Goal: Information Seeking & Learning: Learn about a topic

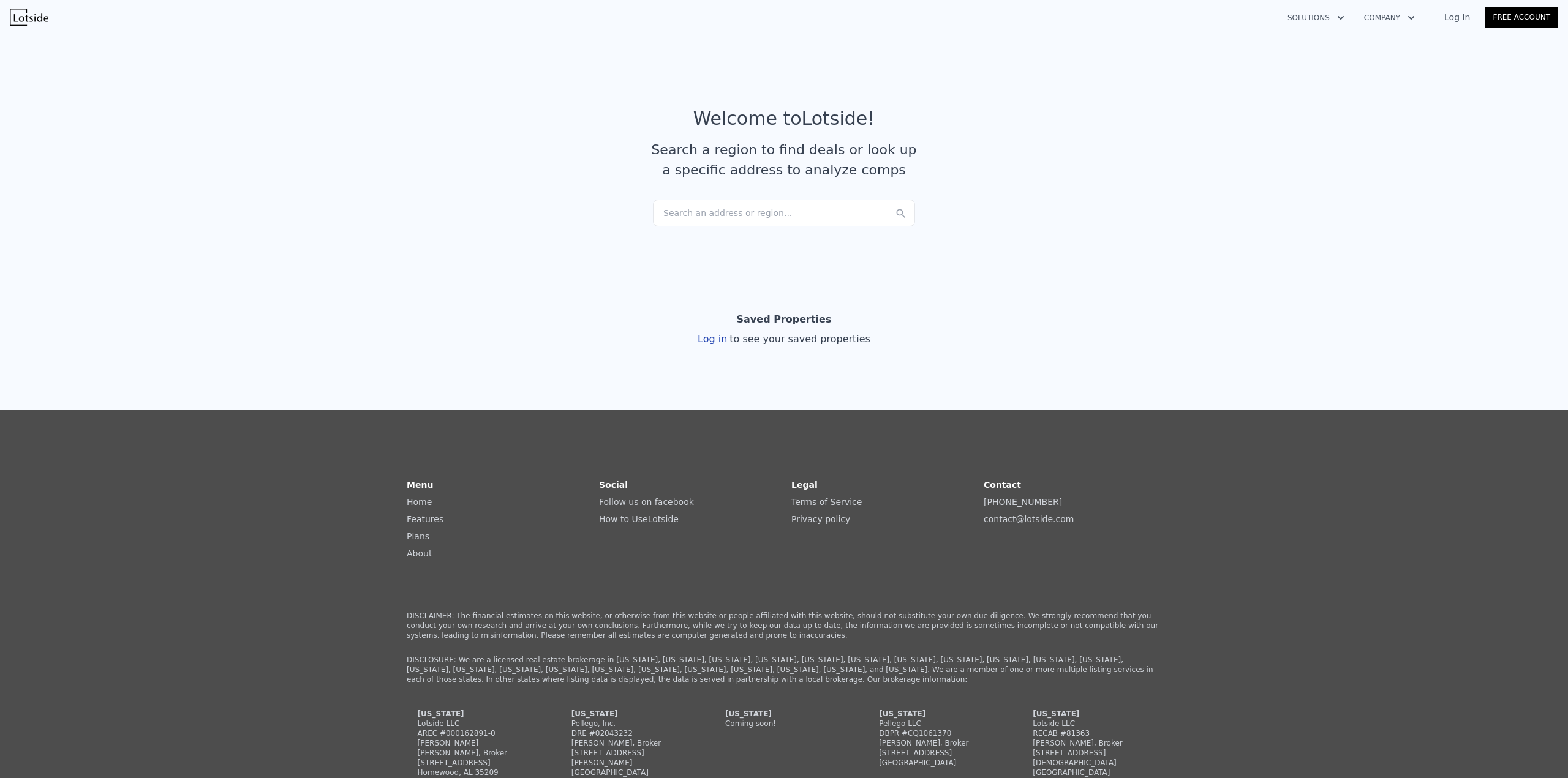
click at [794, 211] on div "Search an address or region..." at bounding box center [784, 213] width 262 height 27
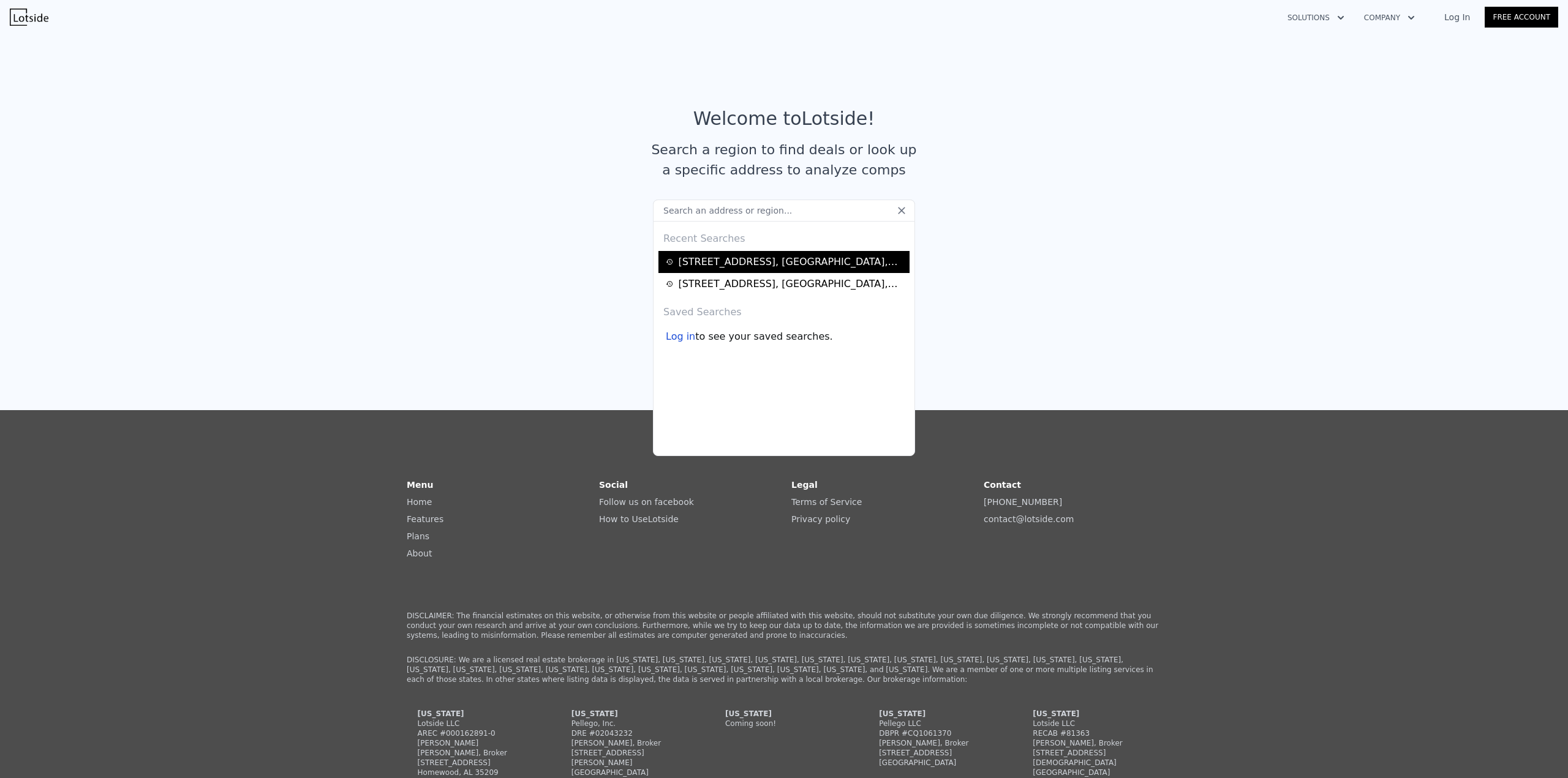
click at [749, 257] on div "[STREET_ADDRESS]" at bounding box center [791, 262] width 228 height 14
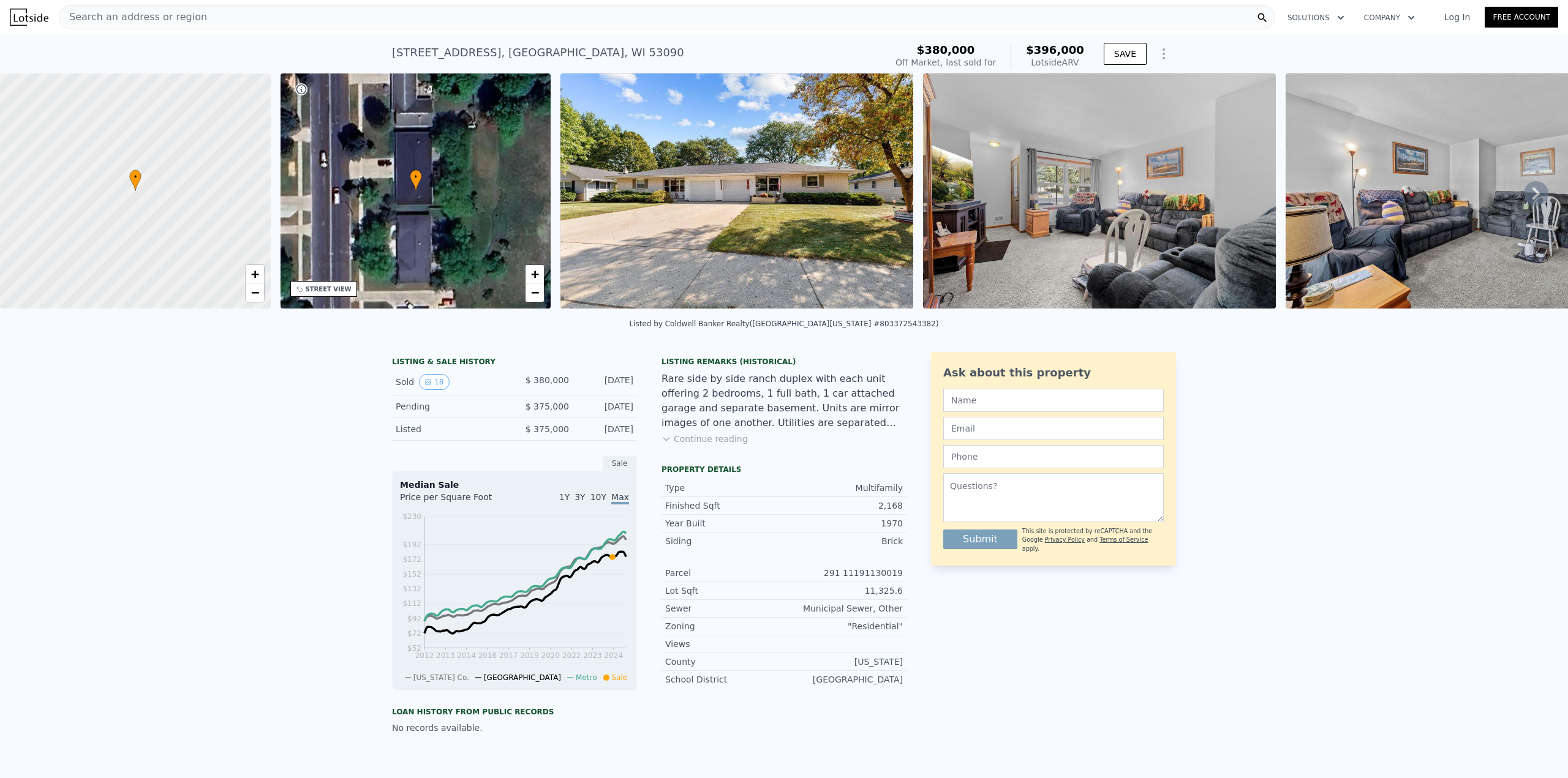
click at [1119, 221] on img at bounding box center [1099, 191] width 352 height 235
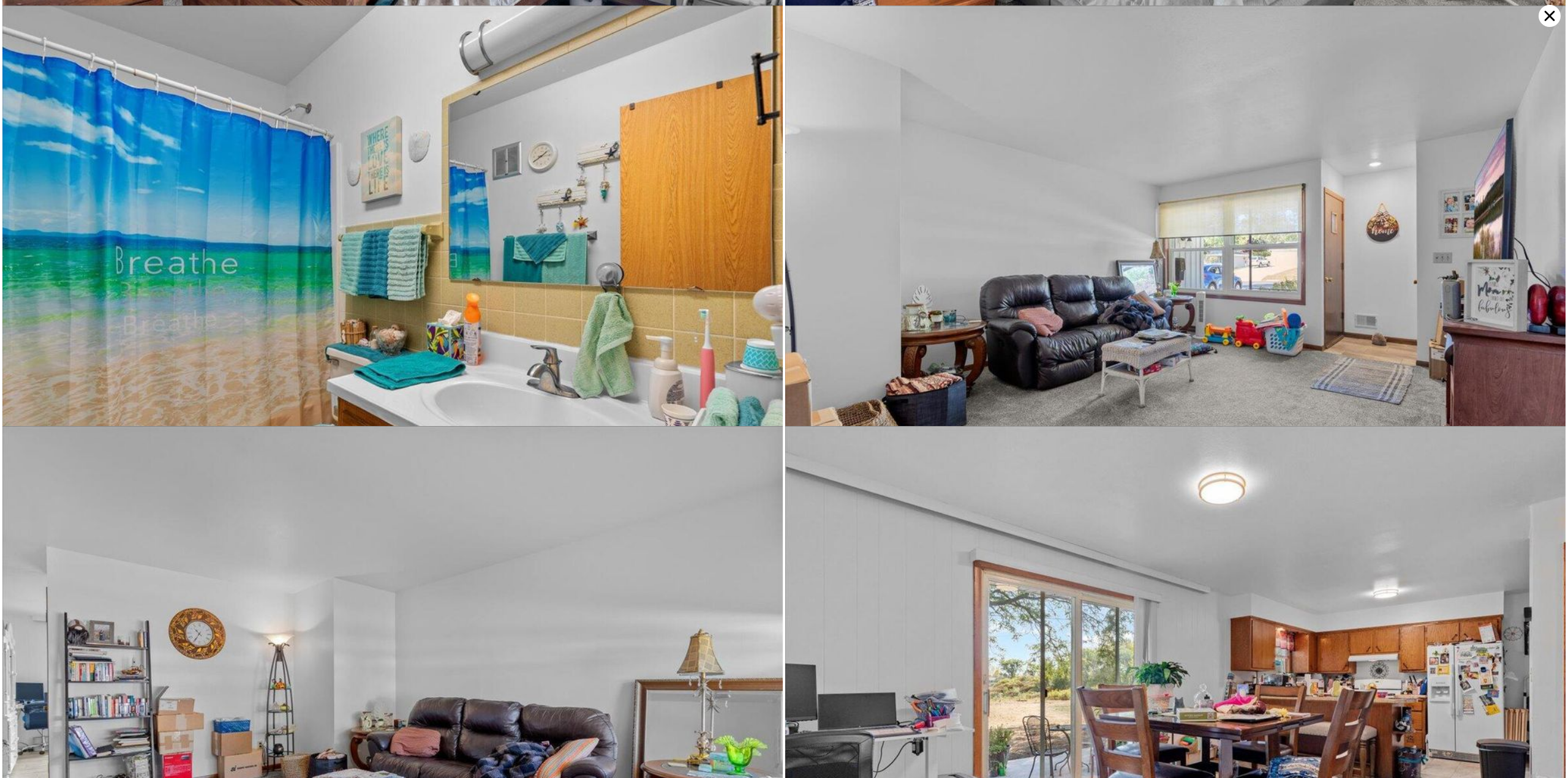
scroll to position [1682, 0]
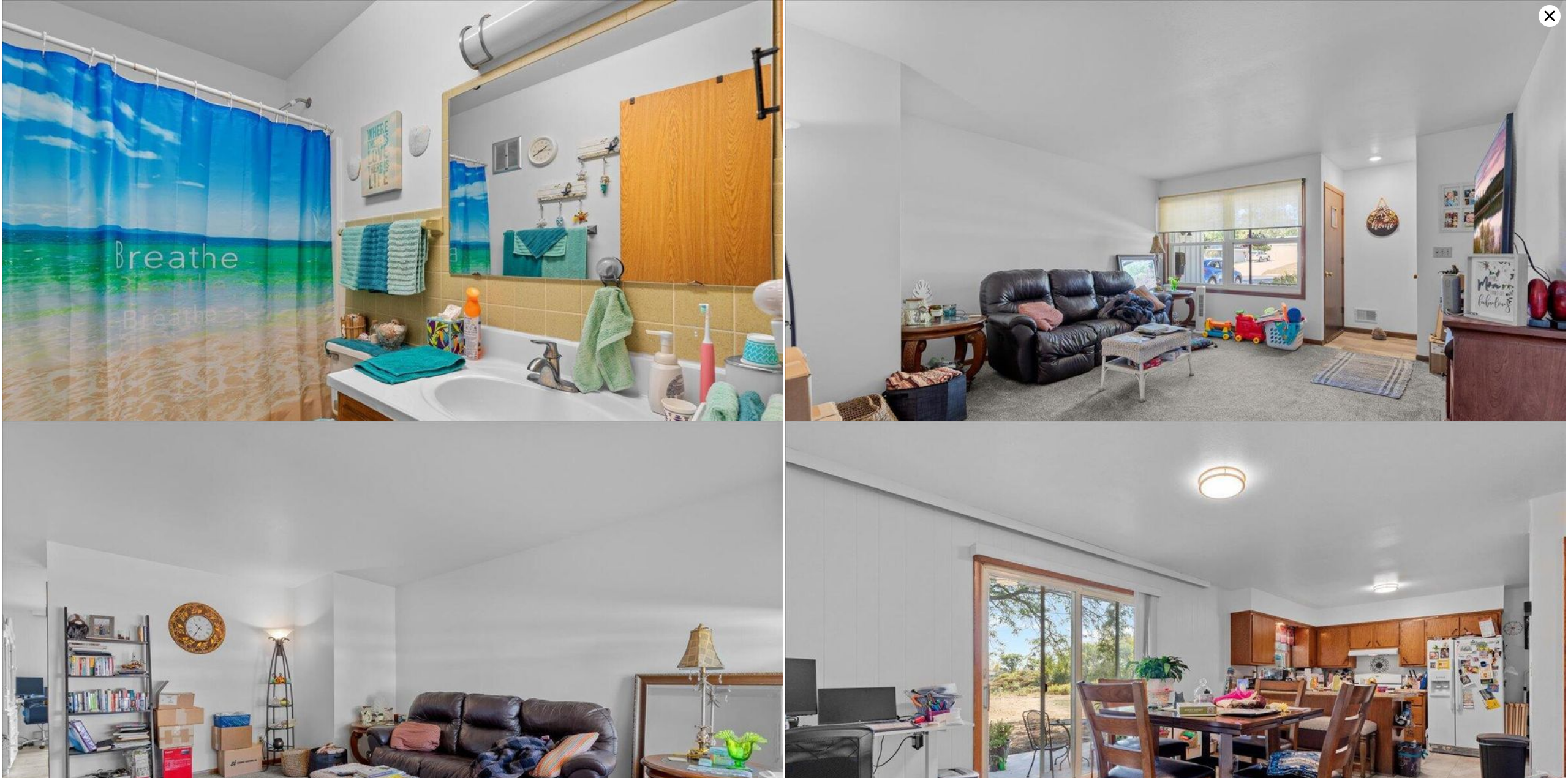
click at [1013, 530] on img at bounding box center [1175, 680] width 781 height 520
click at [1045, 312] on img at bounding box center [1175, 260] width 781 height 520
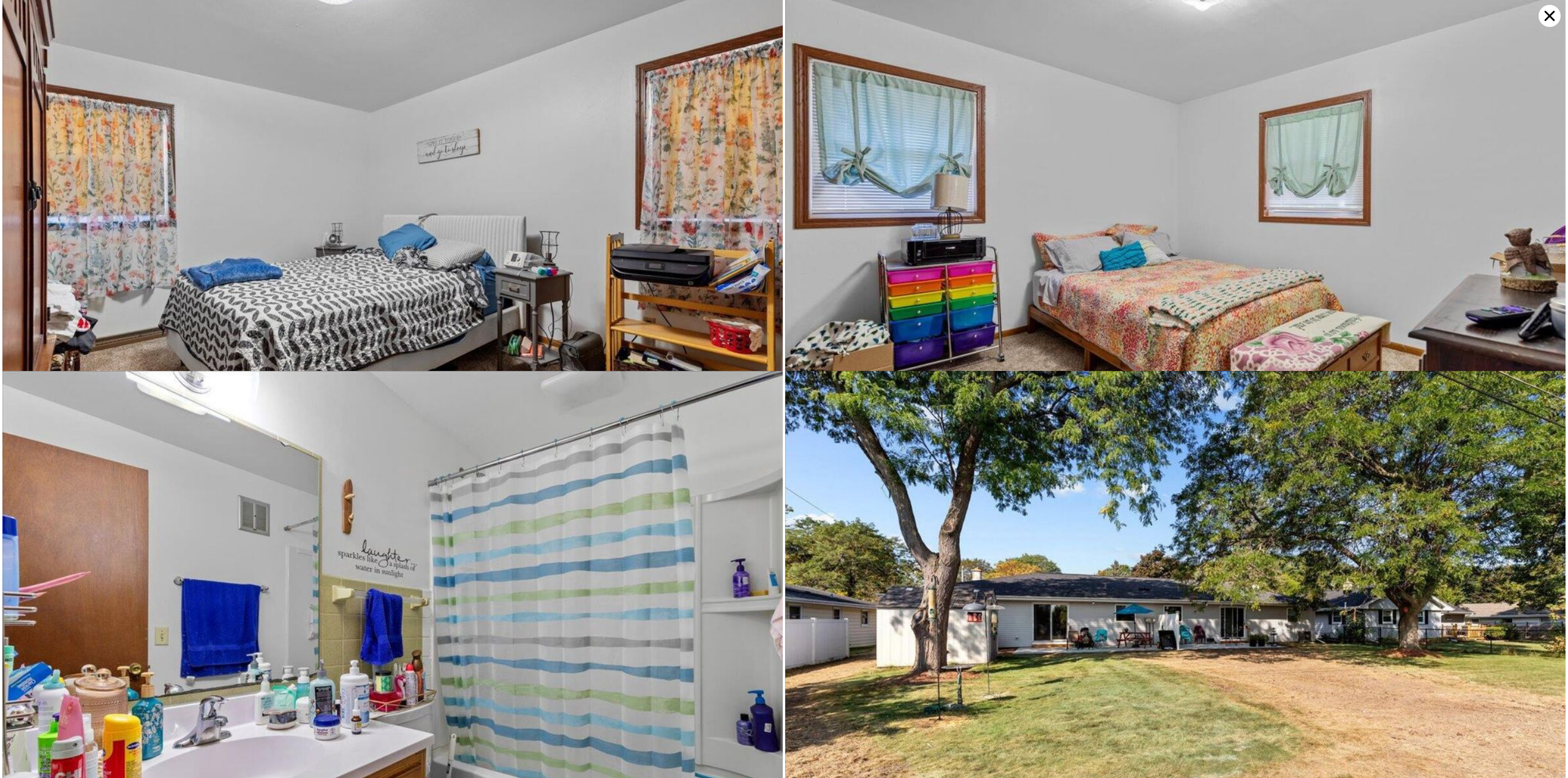
scroll to position [3104, 0]
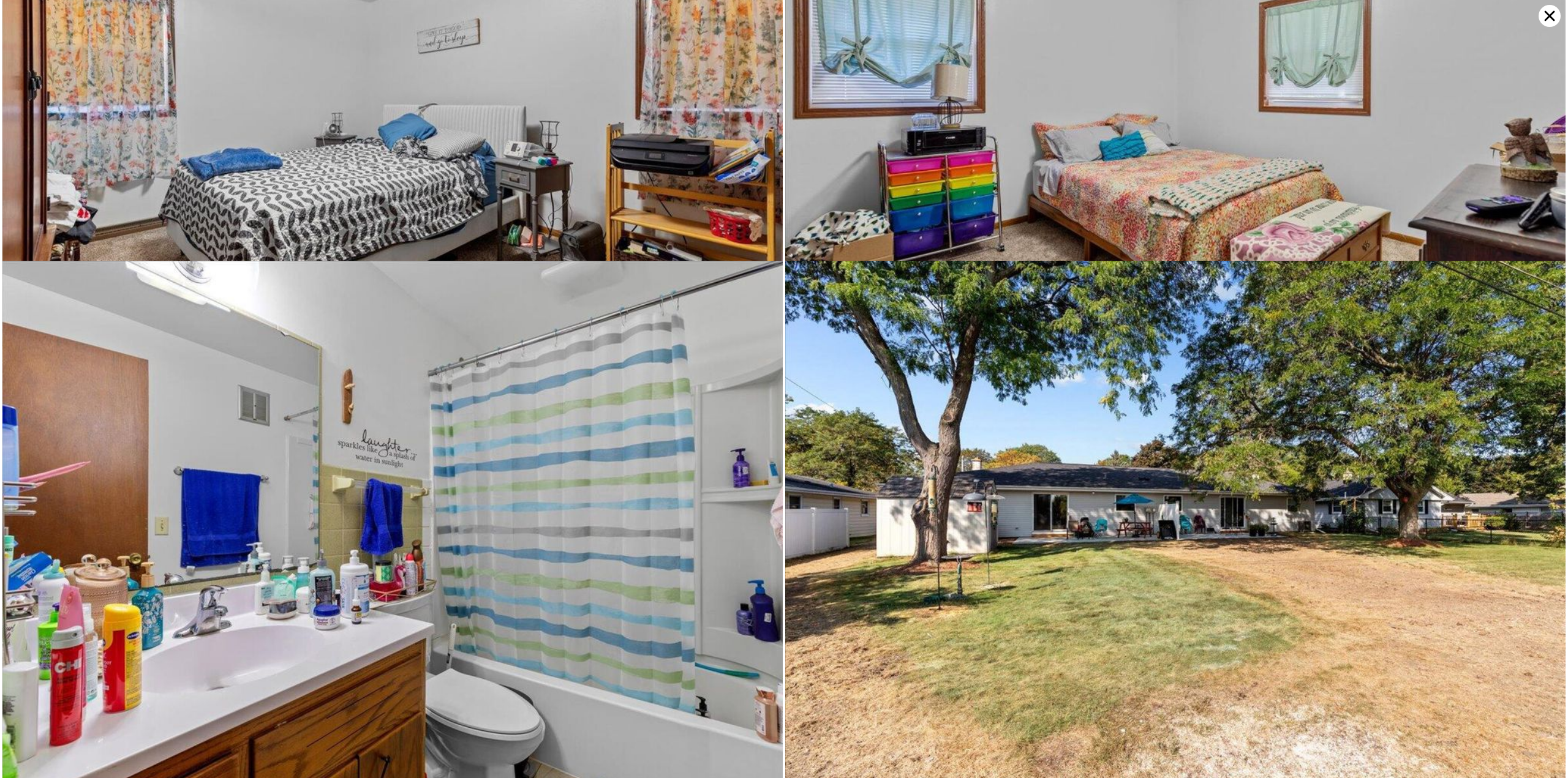
click at [637, 470] on img at bounding box center [393, 521] width 781 height 520
click at [395, 441] on img at bounding box center [393, 521] width 781 height 520
click at [1337, 595] on img at bounding box center [1175, 521] width 781 height 520
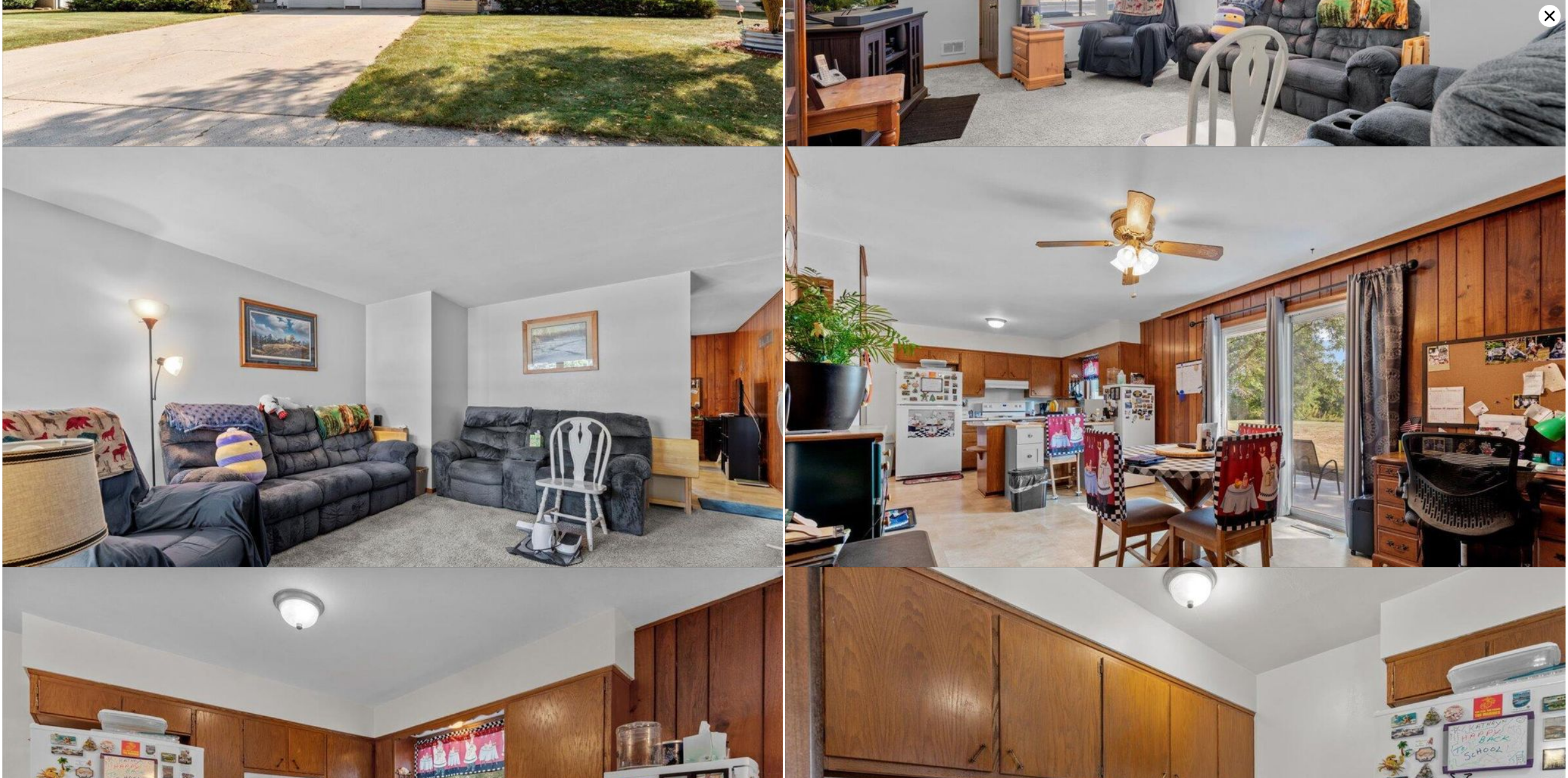
scroll to position [0, 0]
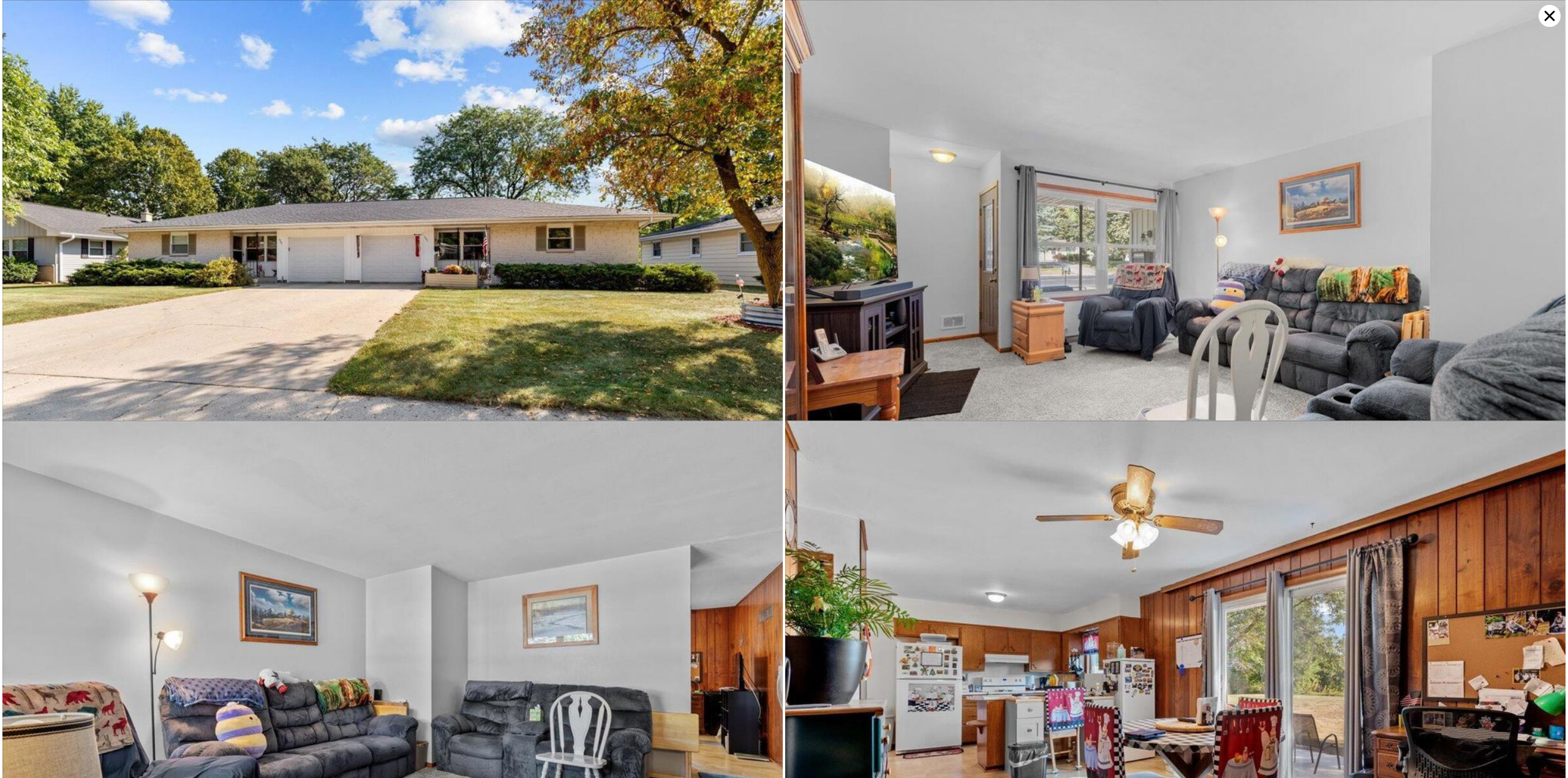
click at [924, 314] on img at bounding box center [1175, 260] width 781 height 520
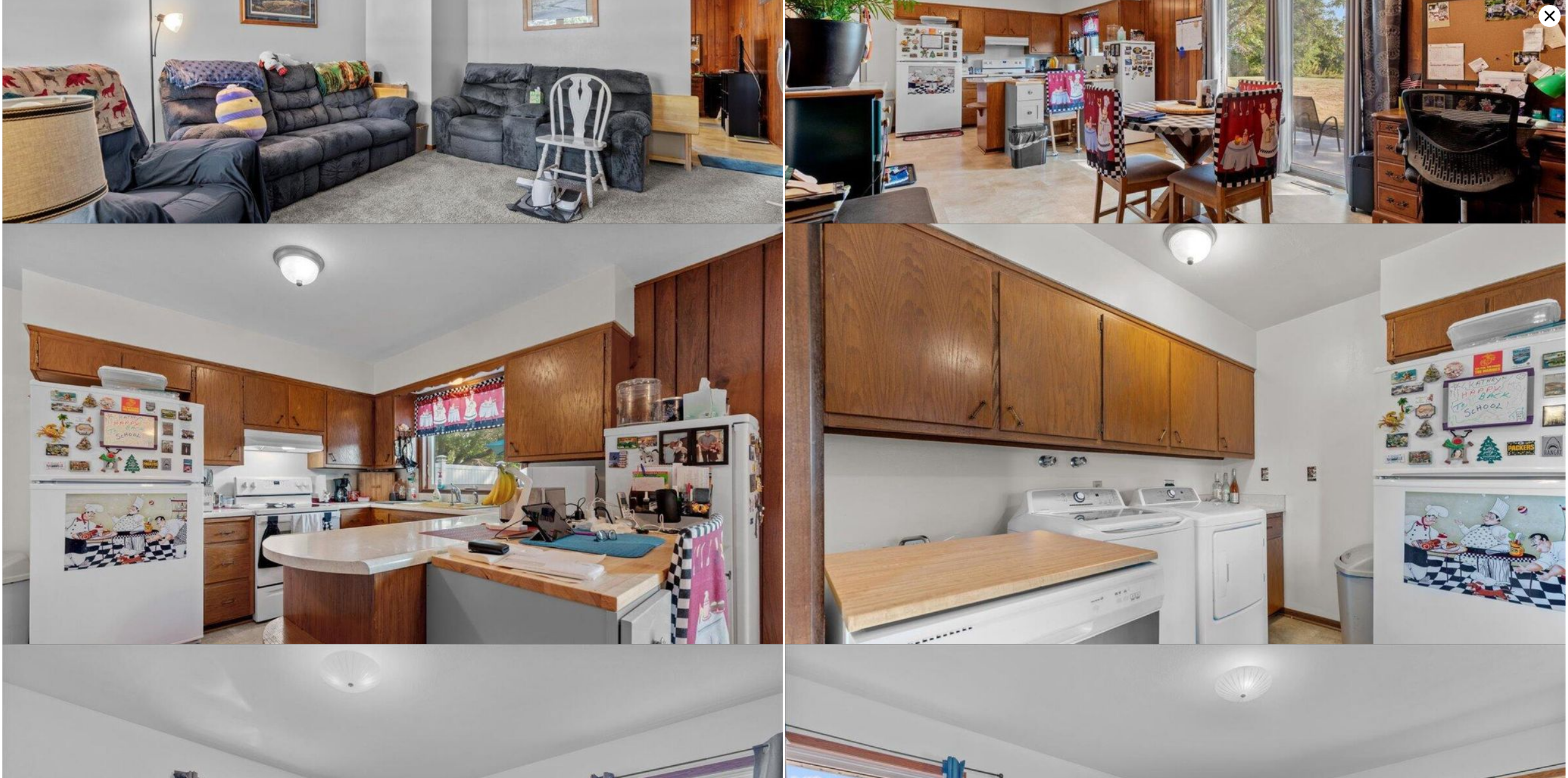
scroll to position [842, 0]
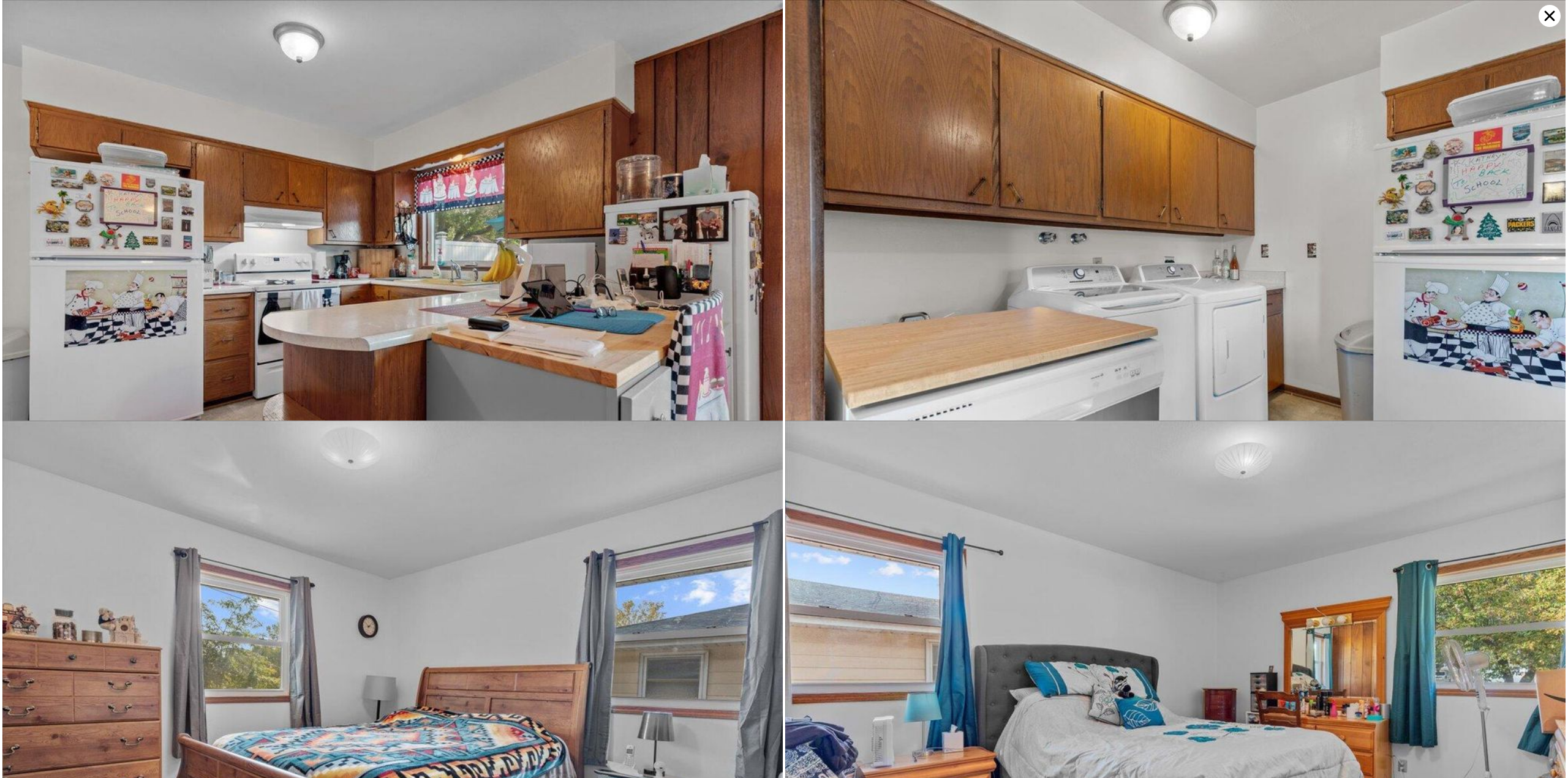
click at [677, 324] on img at bounding box center [393, 260] width 781 height 520
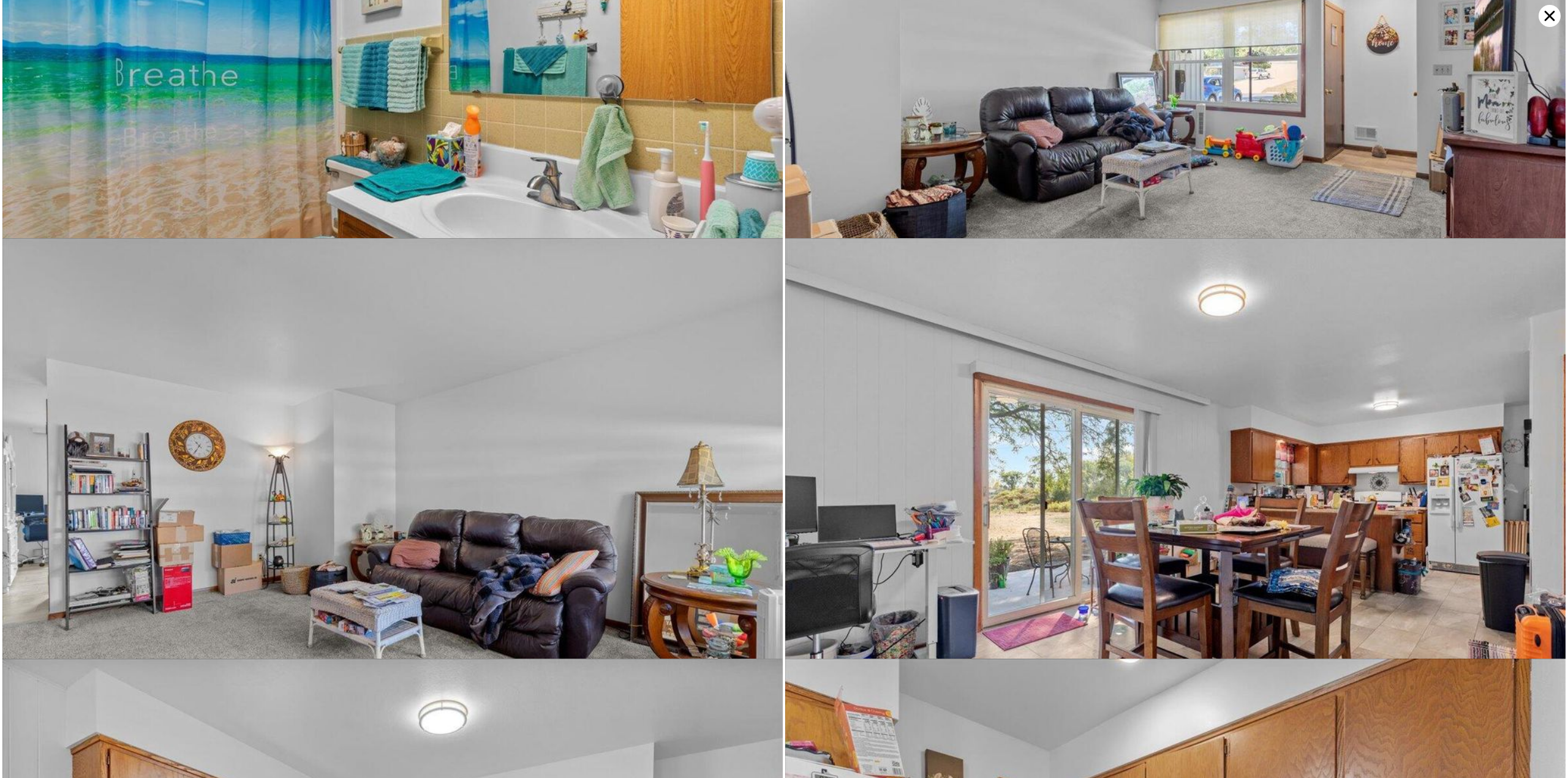
scroll to position [1682, 0]
